Goal: Transaction & Acquisition: Purchase product/service

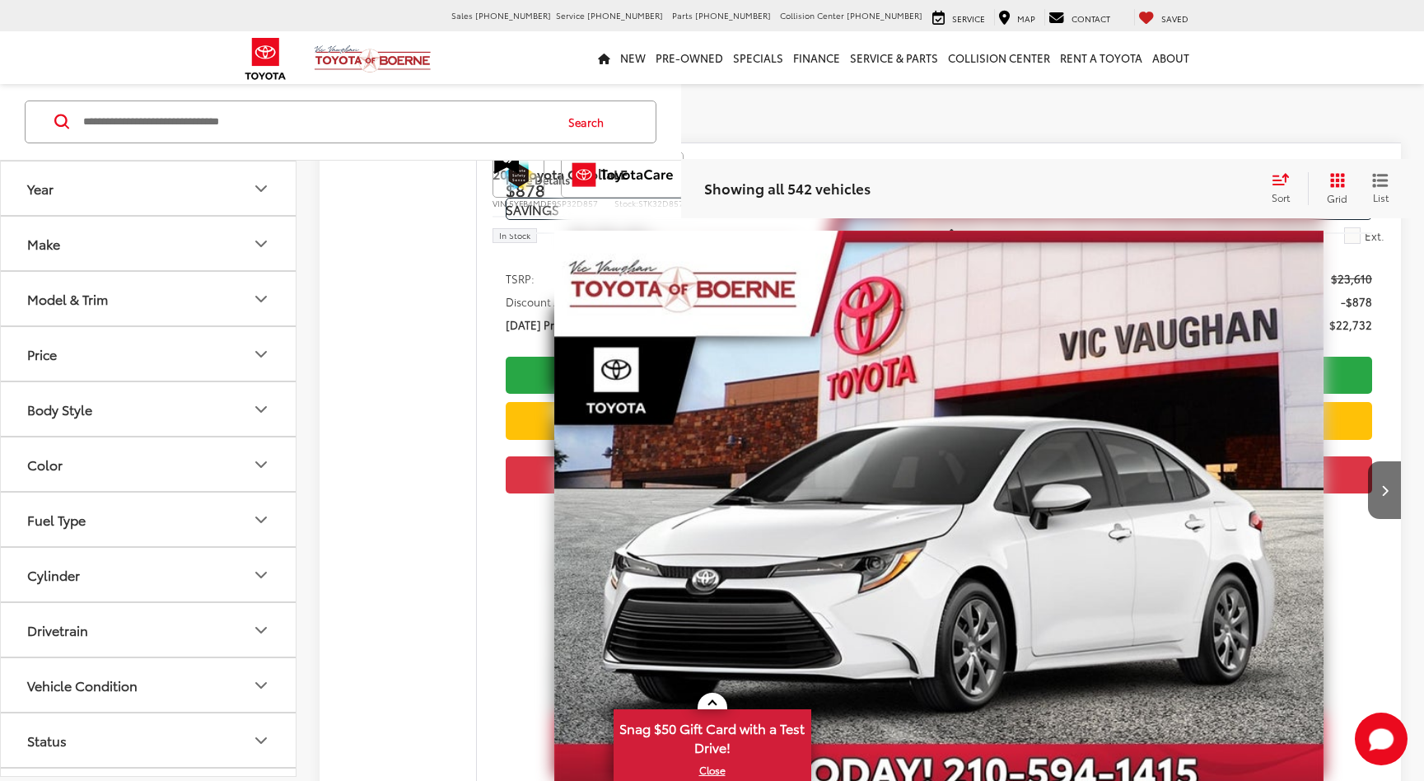
scroll to position [247, 0]
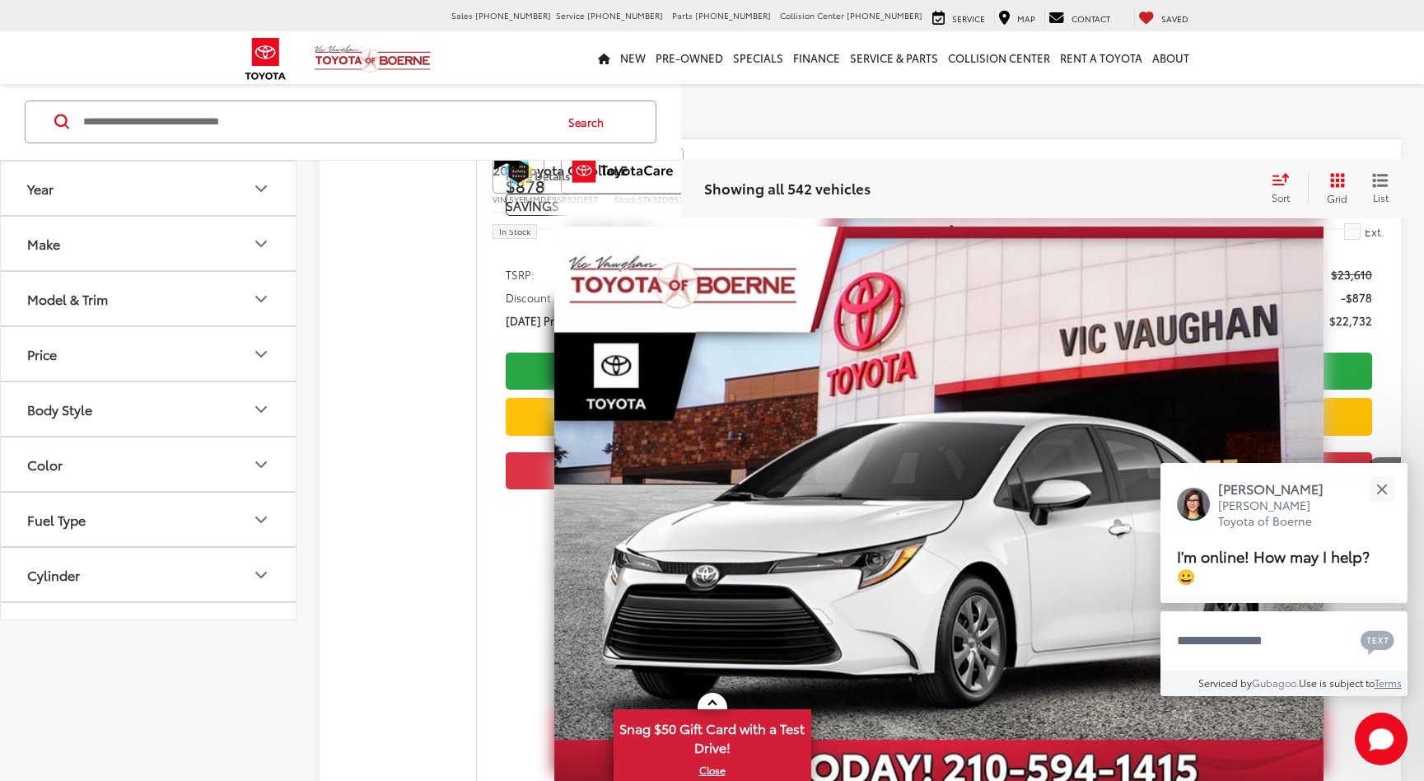
click at [296, 142] on input "Search by Make, Model, or Keyword" at bounding box center [317, 122] width 471 height 40
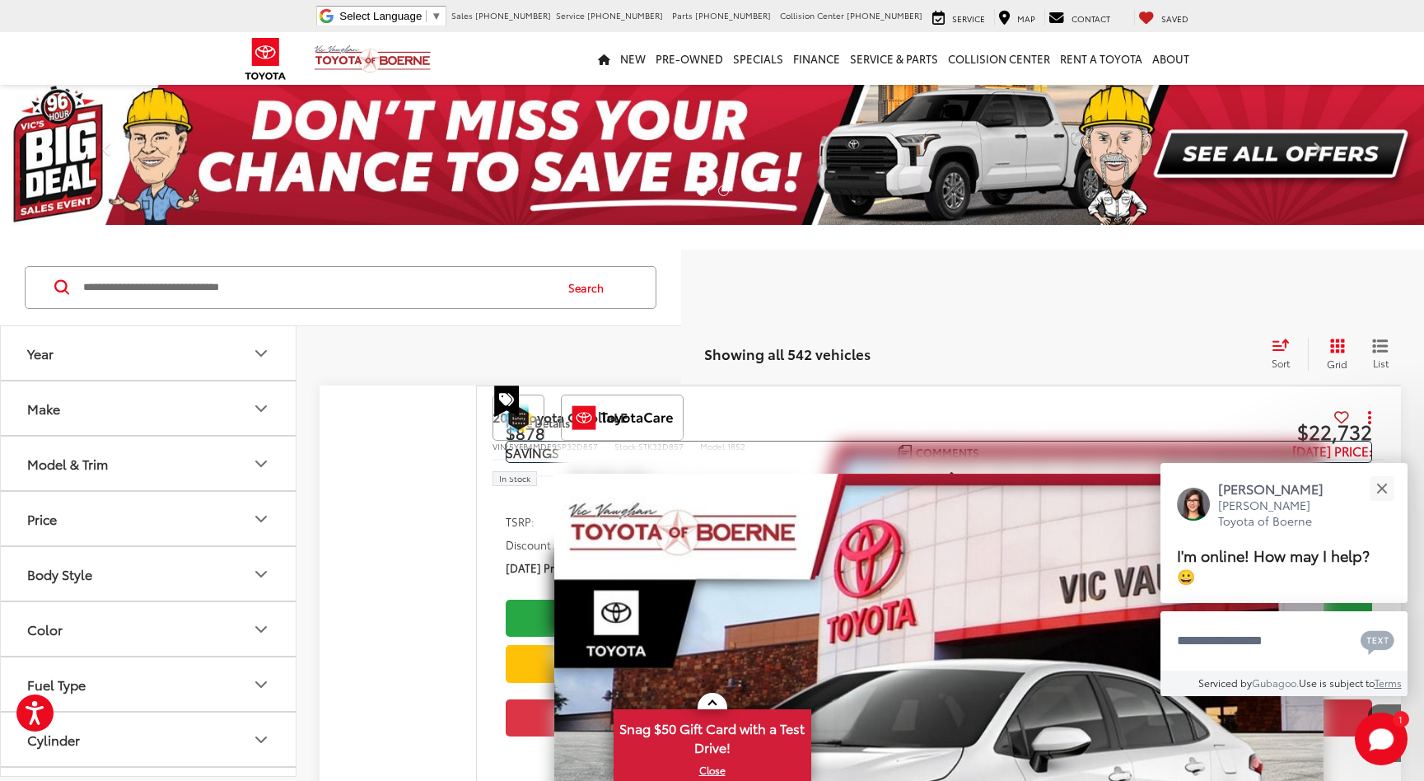
scroll to position [0, 0]
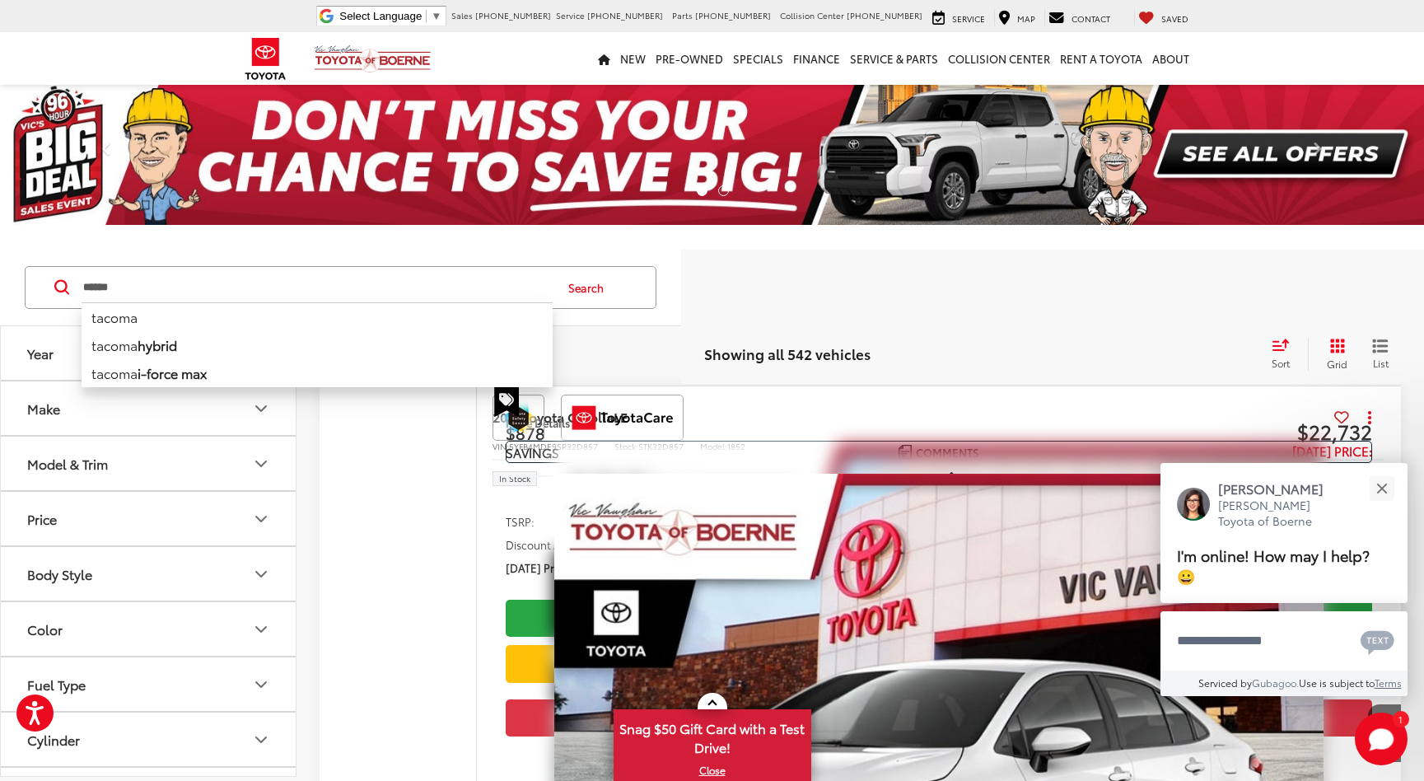
type input "******"
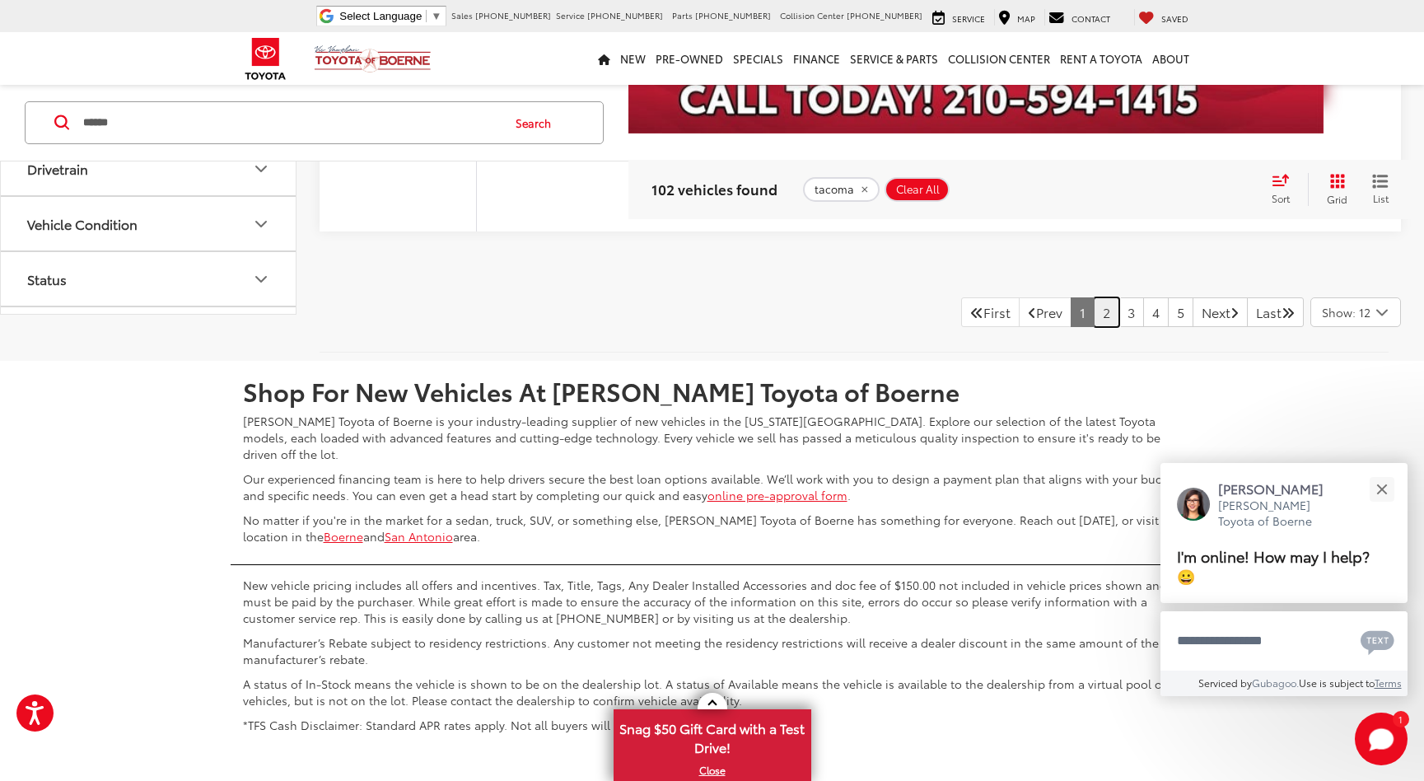
click at [1094, 327] on link "2" at bounding box center [1107, 312] width 26 height 30
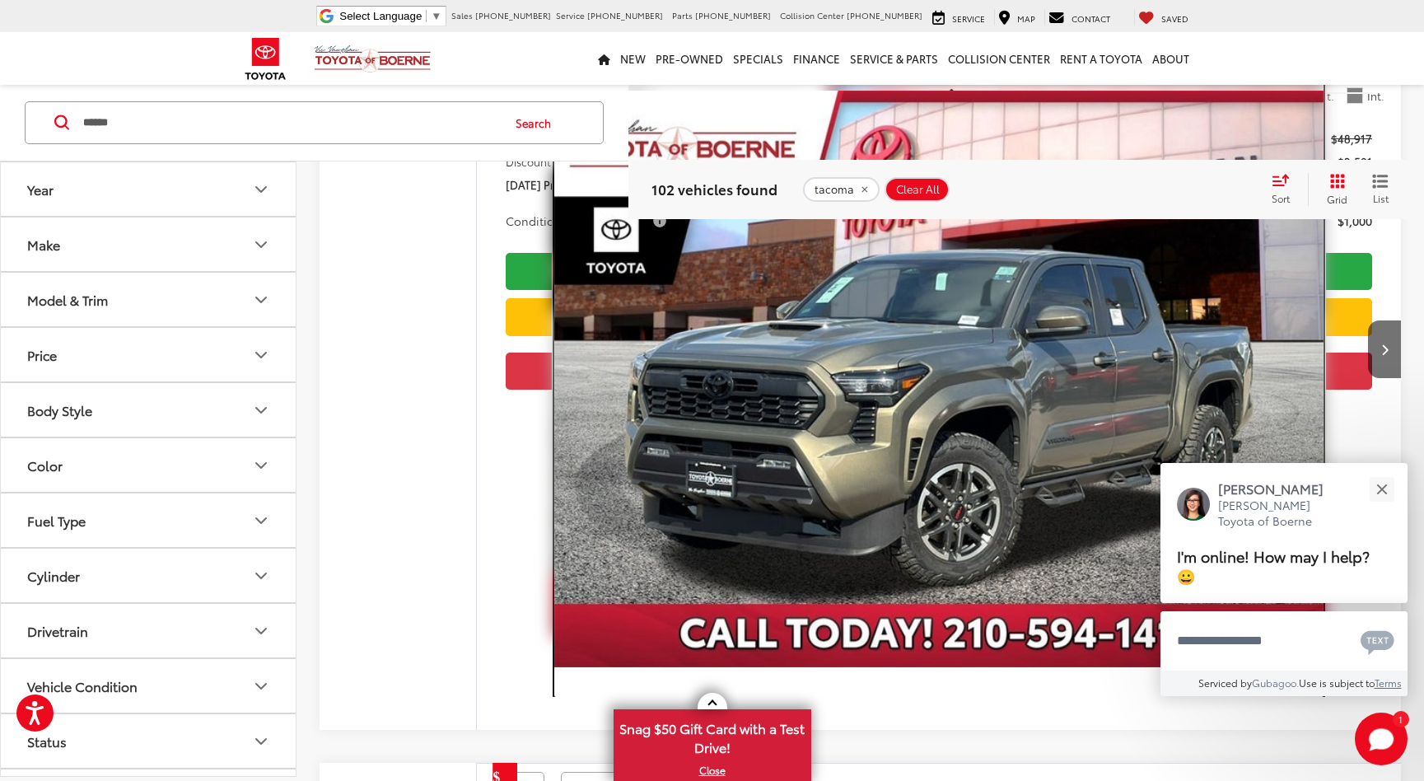
click at [1245, 348] on img "2025 Toyota Tacoma TRD Sport 0" at bounding box center [938, 379] width 769 height 576
click at [1247, 350] on img "2025 Toyota Tacoma TRD Sport 0" at bounding box center [938, 379] width 769 height 576
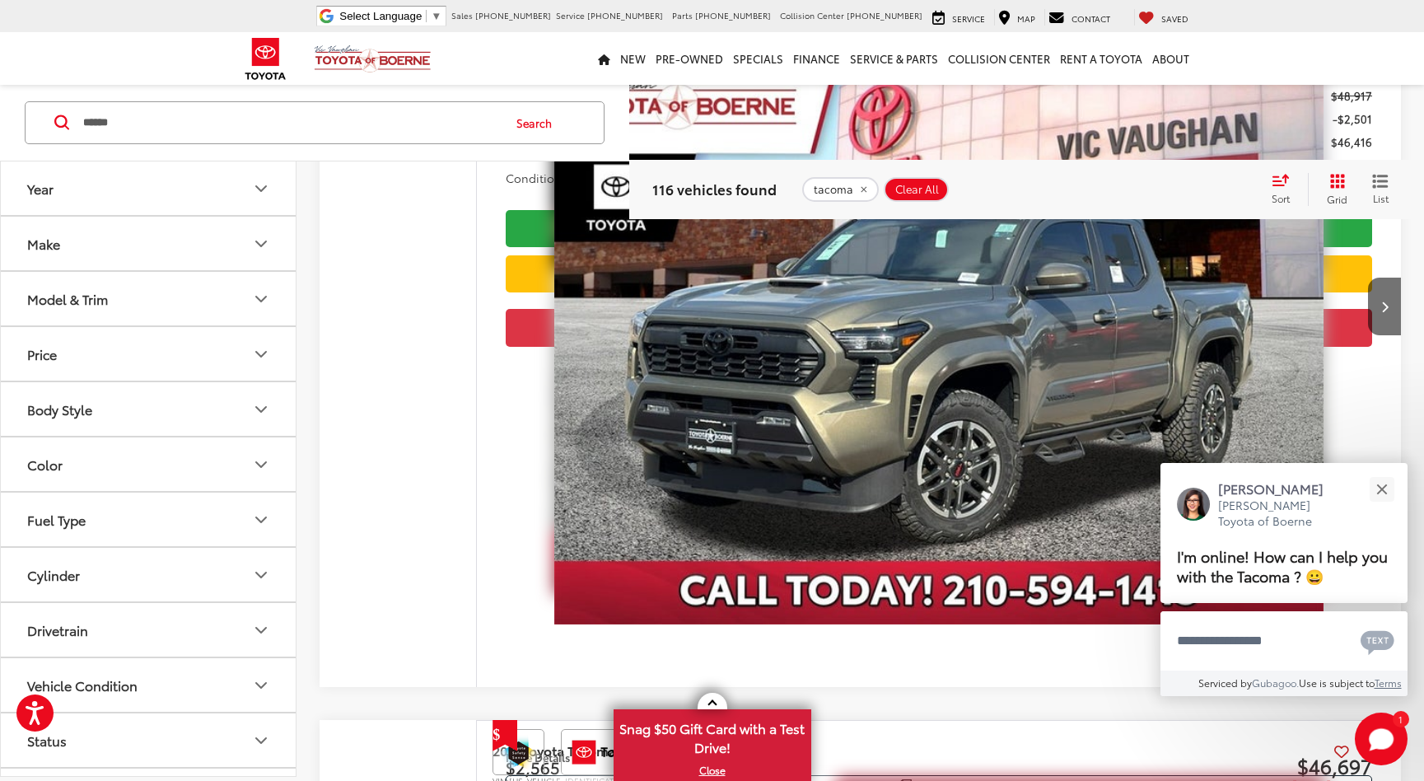
scroll to position [6605, 0]
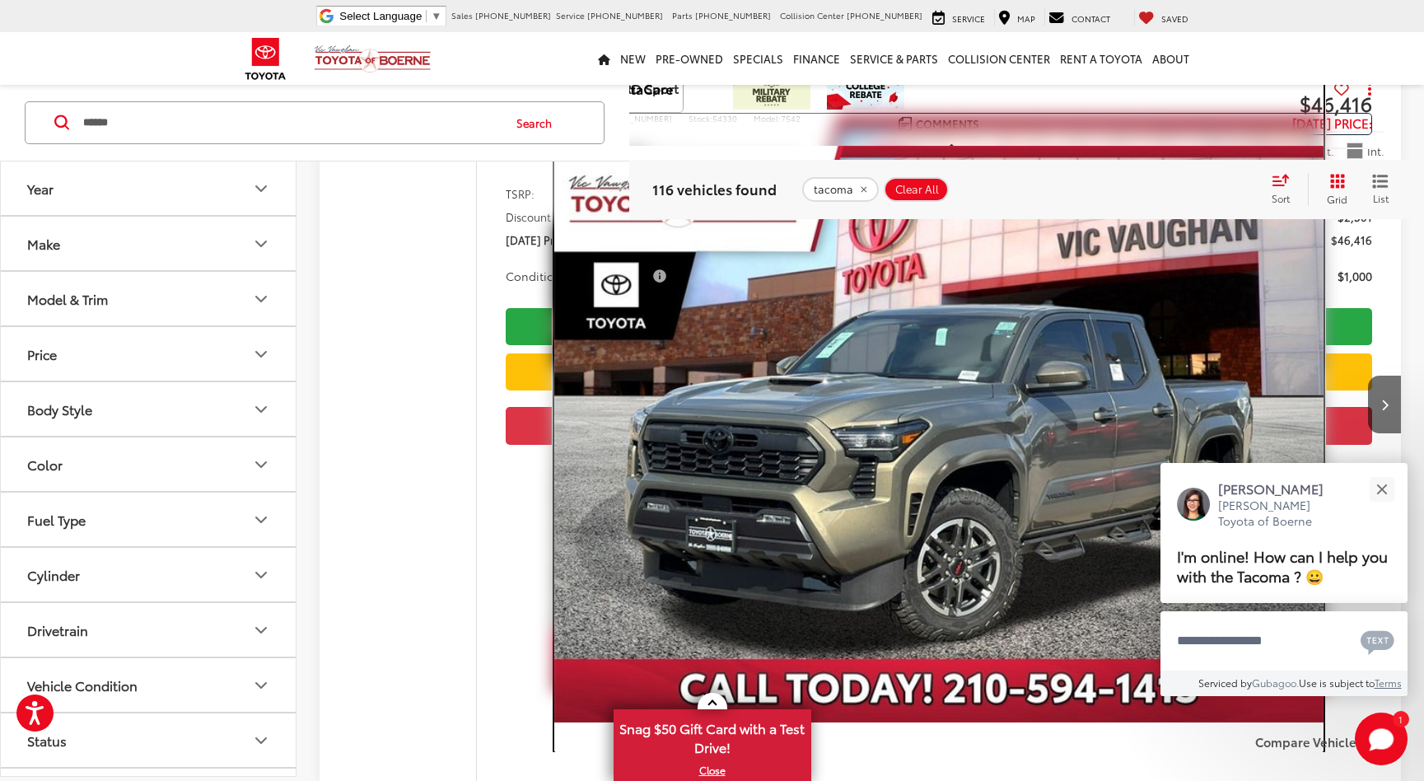
click at [987, 376] on img "2025 Toyota Tacoma TRD Sport 0" at bounding box center [938, 434] width 769 height 576
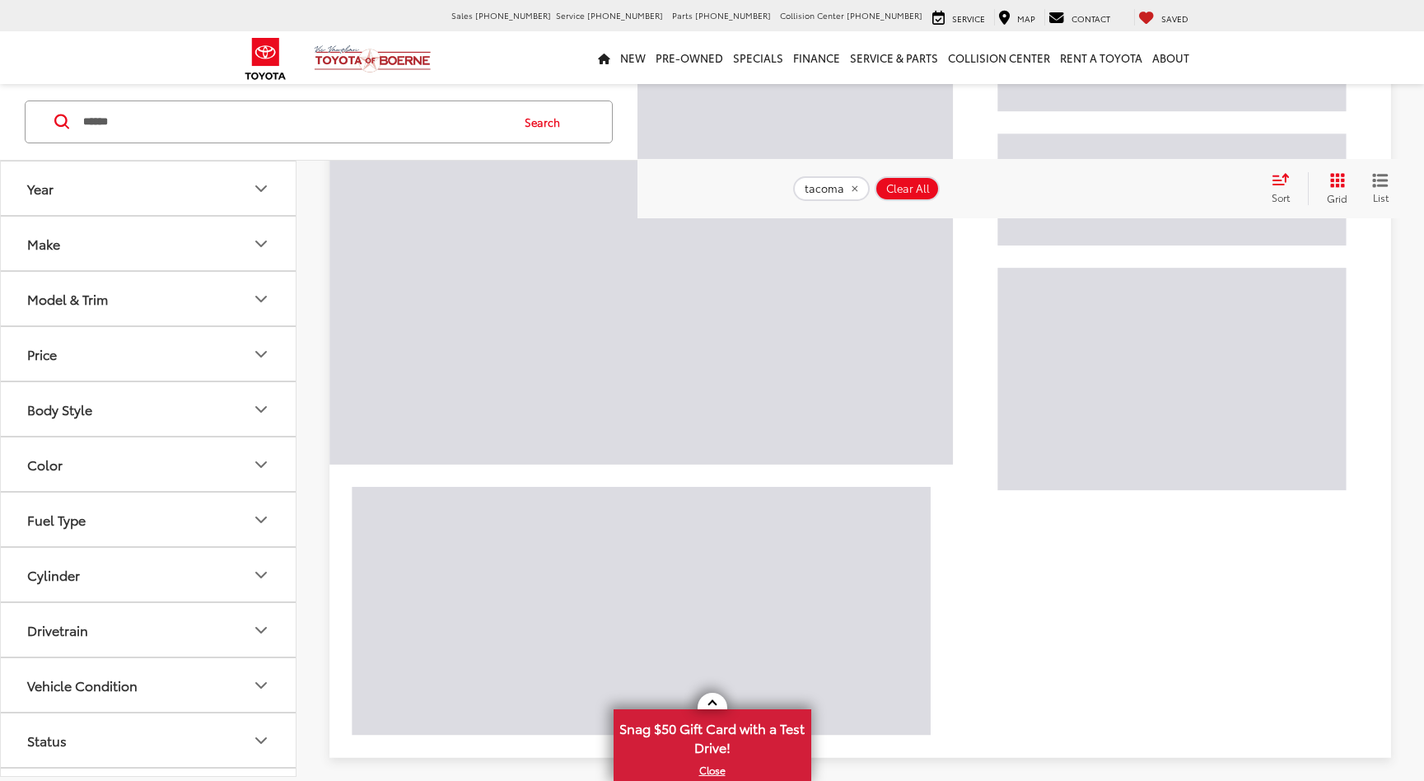
scroll to position [166, 0]
